Goal: Check status: Check status

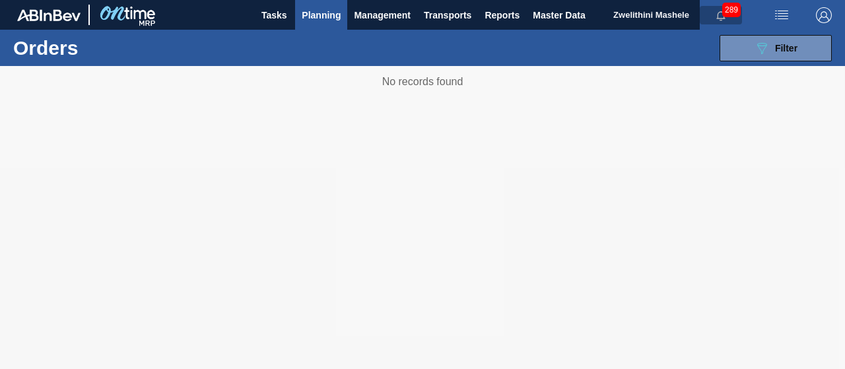
click at [721, 13] on icon "button" at bounding box center [720, 16] width 11 height 11
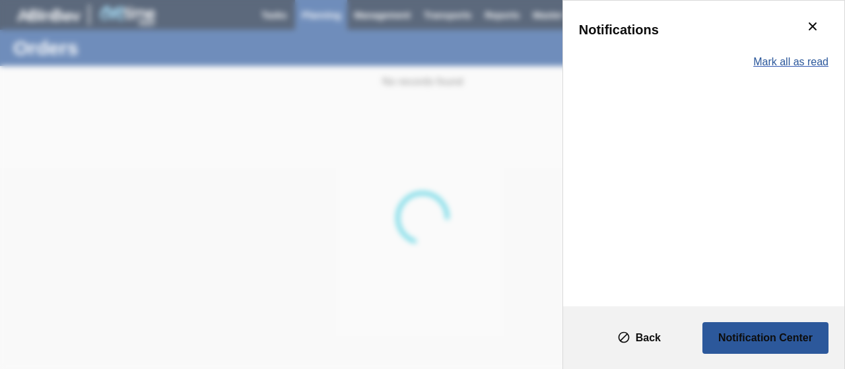
click at [788, 67] on span "Mark all as read" at bounding box center [790, 62] width 75 height 12
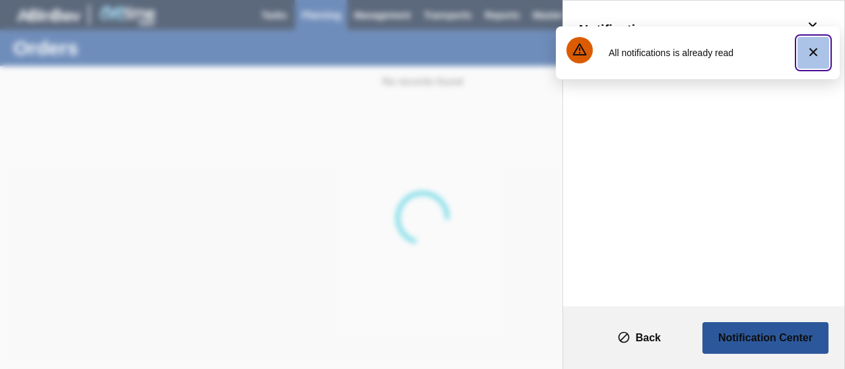
click at [816, 51] on icon "botão de ícone" at bounding box center [813, 52] width 16 height 16
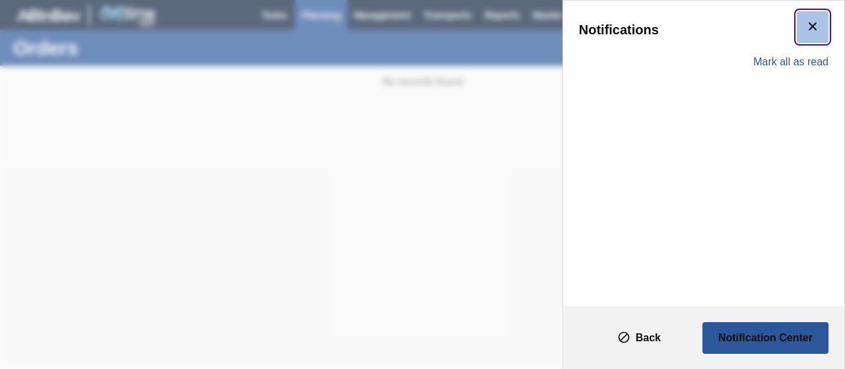
click at [814, 22] on icon "botão de ícone" at bounding box center [812, 26] width 16 height 16
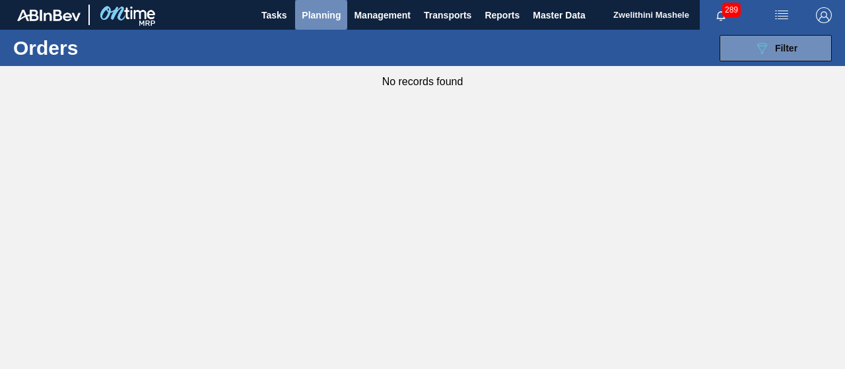
click at [337, 9] on span "Planning" at bounding box center [321, 15] width 39 height 16
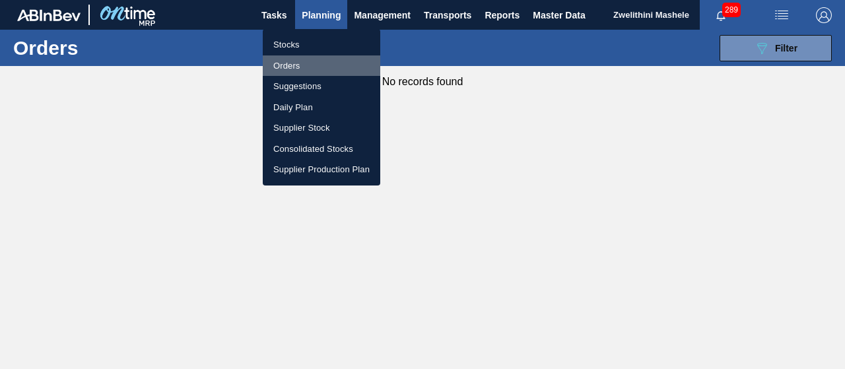
click at [299, 69] on li "Orders" at bounding box center [321, 65] width 117 height 21
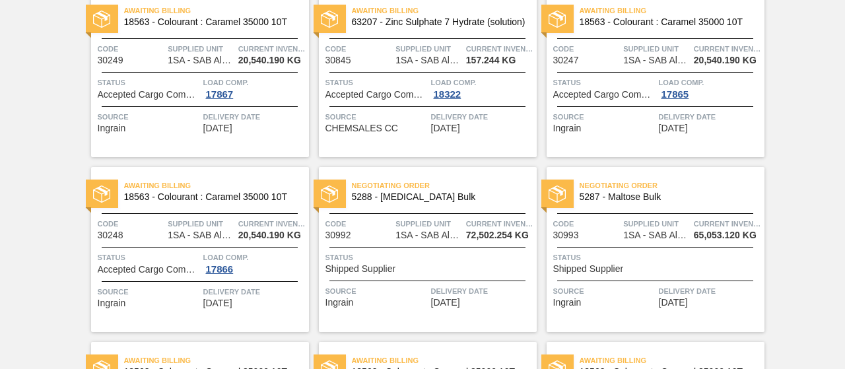
scroll to position [152, 0]
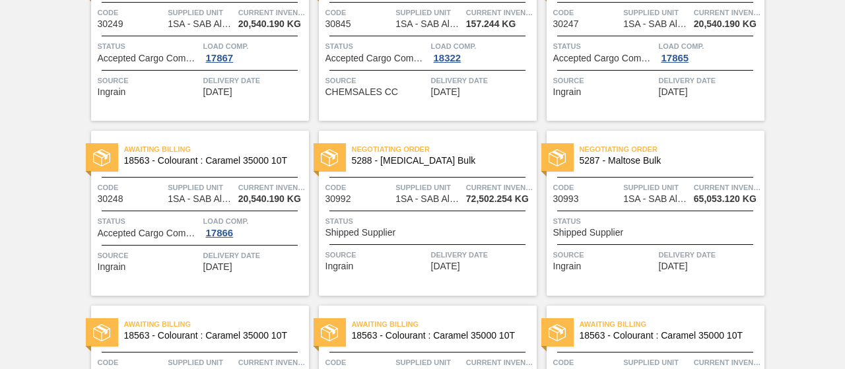
click at [476, 163] on span "5288 - [MEDICAL_DATA] Bulk" at bounding box center [439, 161] width 174 height 10
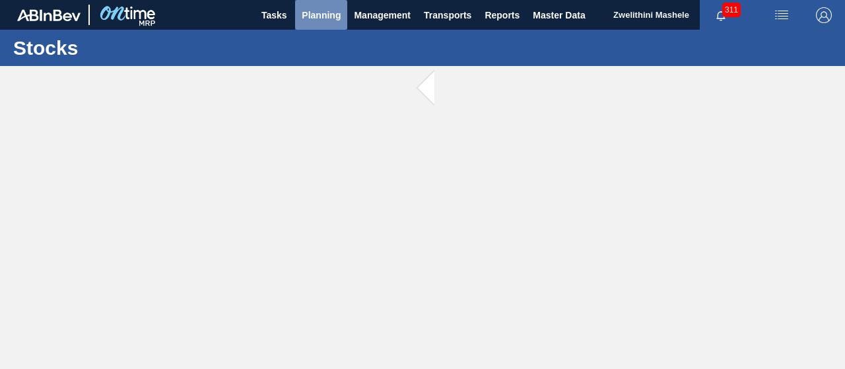
click at [315, 18] on span "Planning" at bounding box center [321, 15] width 39 height 16
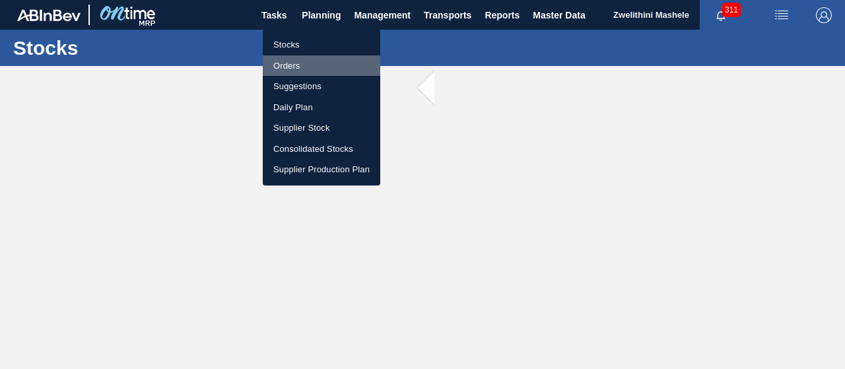
click at [286, 65] on li "Orders" at bounding box center [321, 65] width 117 height 21
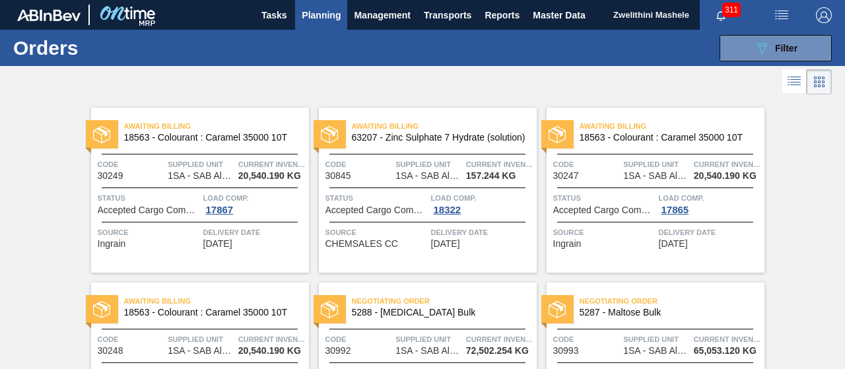
click at [451, 304] on span "Negotiating Order" at bounding box center [444, 300] width 185 height 13
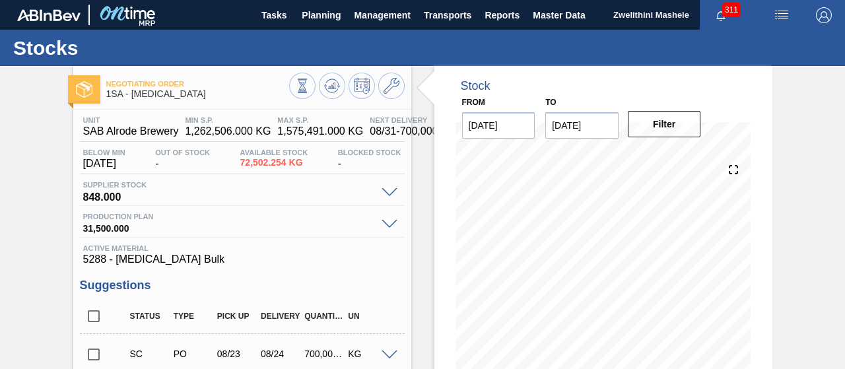
click at [730, 14] on span "311" at bounding box center [731, 10] width 18 height 15
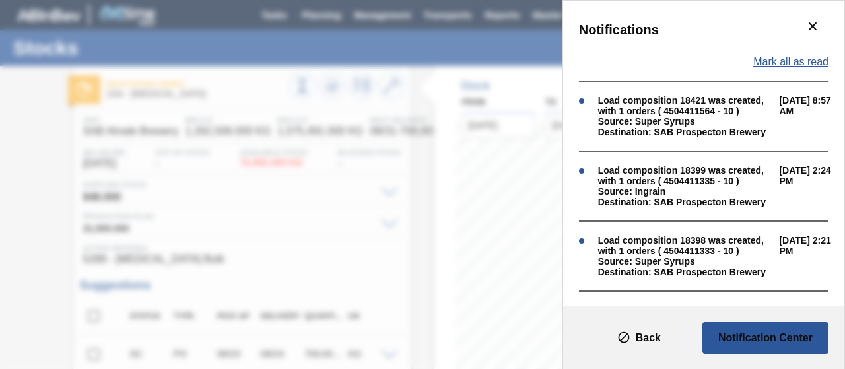
click at [783, 63] on span "Mark all as read" at bounding box center [790, 62] width 75 height 12
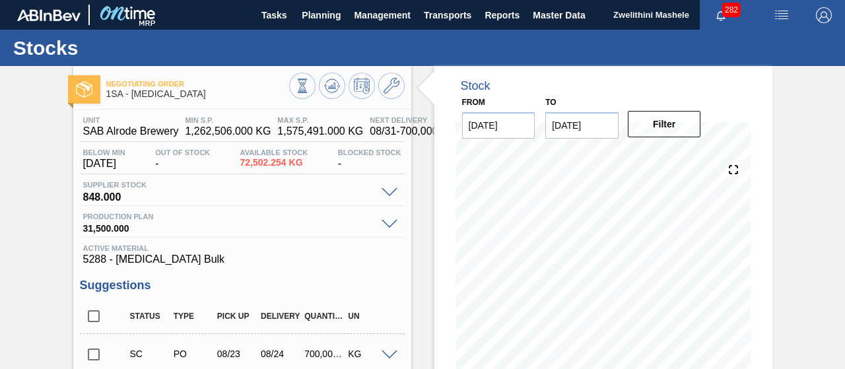
click at [723, 11] on span "282" at bounding box center [731, 10] width 18 height 15
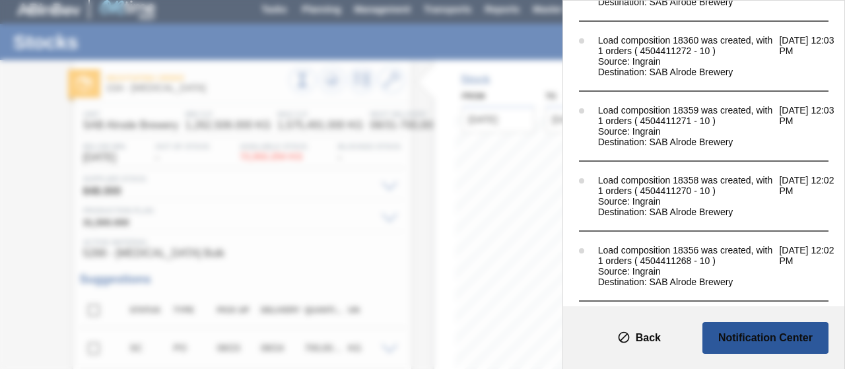
scroll to position [1813, 0]
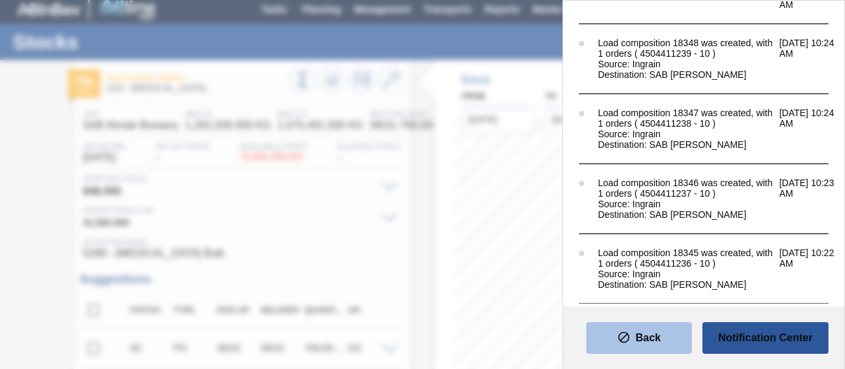
click at [0, 0] on slot "Back" at bounding box center [0, 0] width 0 height 0
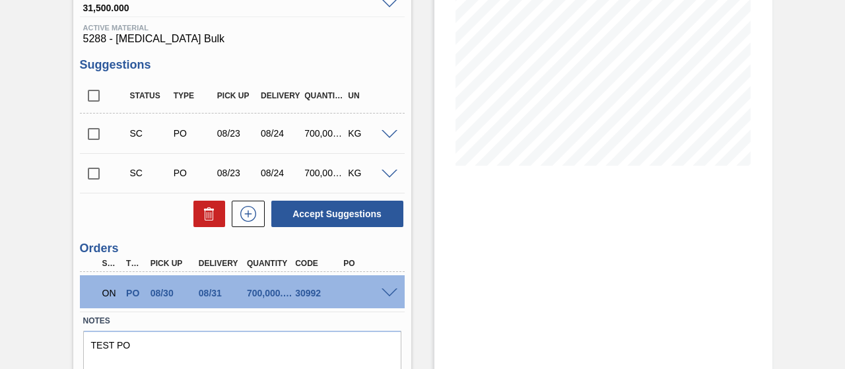
scroll to position [272, 0]
